Goal: Task Accomplishment & Management: Use online tool/utility

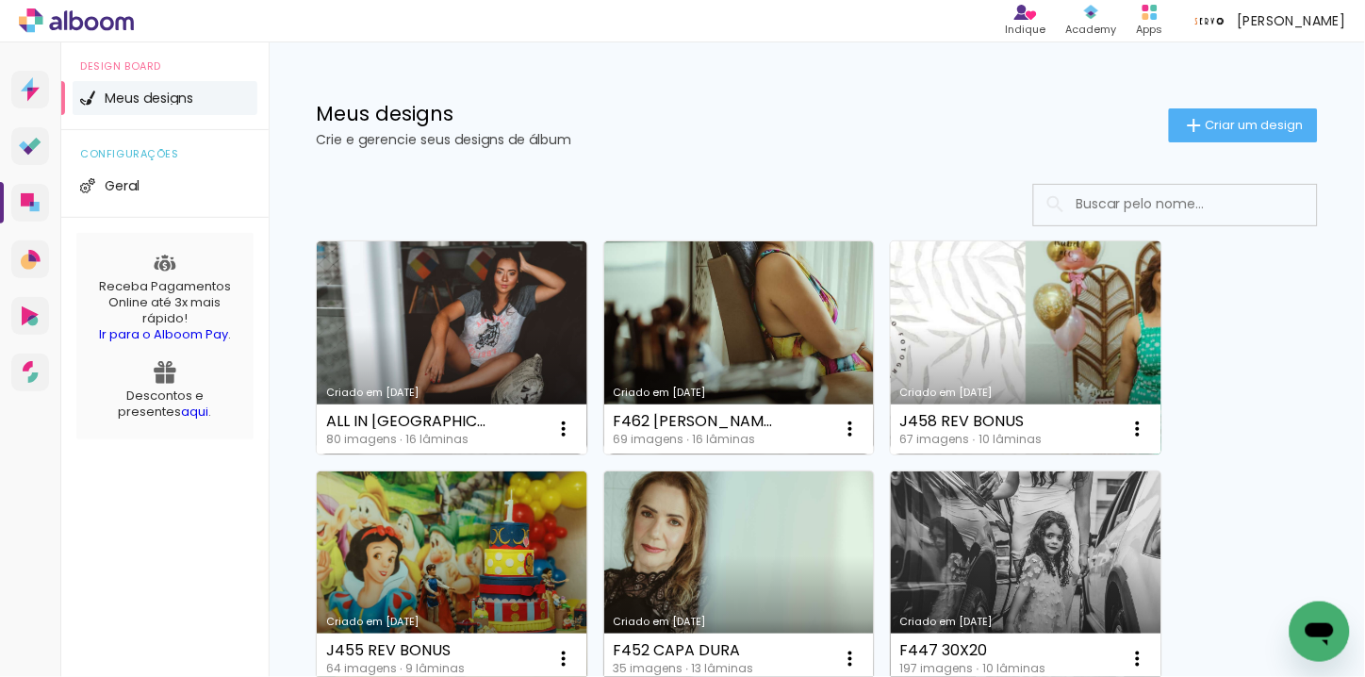
click at [1024, 354] on link "Criado em [DATE]" at bounding box center [1026, 347] width 271 height 213
